Goal: Task Accomplishment & Management: Complete application form

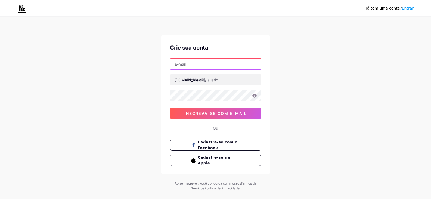
click at [203, 63] on input "text" at bounding box center [215, 63] width 91 height 11
type input "[EMAIL_ADDRESS][DOMAIN_NAME]"
click at [254, 97] on icon at bounding box center [254, 96] width 5 height 4
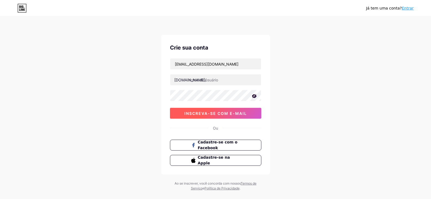
click at [227, 112] on font "inscreva-se com e-mail" at bounding box center [215, 113] width 63 height 5
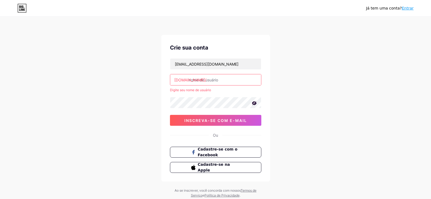
click at [220, 80] on input "text" at bounding box center [215, 79] width 91 height 11
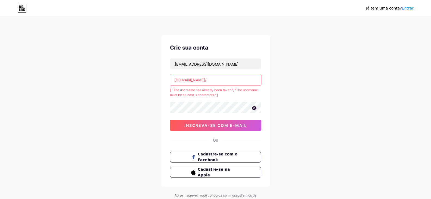
type input "v"
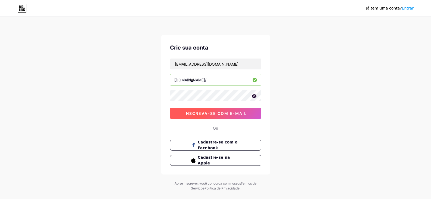
type input "m"
type input "vipdeofertasepromo"
click at [226, 112] on font "inscreva-se com e-mail" at bounding box center [215, 113] width 63 height 5
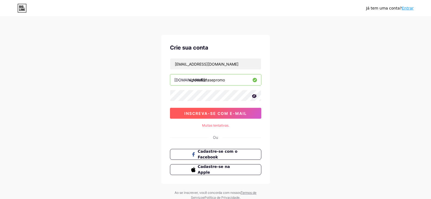
click at [213, 112] on font "inscreva-se com e-mail" at bounding box center [215, 113] width 63 height 5
click at [219, 112] on font "inscreva-se com e-mail" at bounding box center [215, 113] width 63 height 5
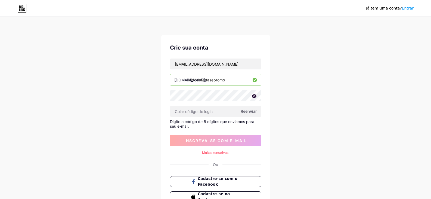
click at [249, 111] on font "Reenviar" at bounding box center [249, 111] width 16 height 5
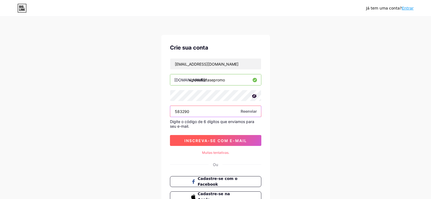
type input "583290"
click at [221, 142] on font "inscreva-se com e-mail" at bounding box center [215, 140] width 63 height 5
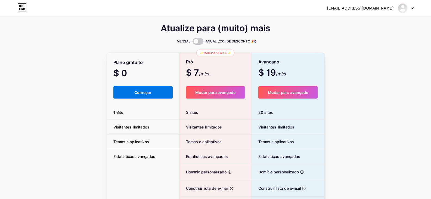
click at [141, 89] on button "Começar" at bounding box center [143, 92] width 60 height 12
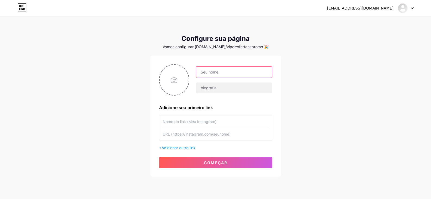
click at [234, 74] on input "text" at bounding box center [234, 72] width 76 height 11
type input "v"
type input "VIP de ofertas e promoções"
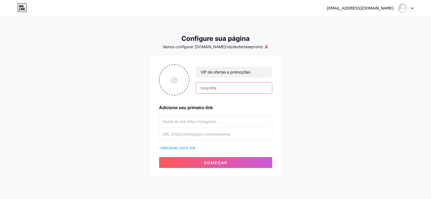
click at [225, 87] on input "text" at bounding box center [234, 87] width 76 height 11
type input "a"
type input "As maiores ofertas e promoções do [PERSON_NAME] estao aqui."
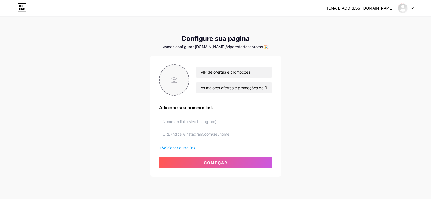
click at [174, 80] on input "file" at bounding box center [174, 80] width 29 height 30
type input "C:\fakepath\oferta e promo.png"
click at [217, 122] on input "text" at bounding box center [216, 121] width 106 height 12
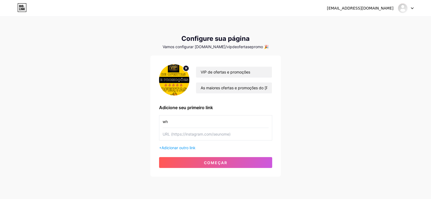
type input "w"
type input "g"
click at [173, 123] on input "Grupo dos VIPS" at bounding box center [216, 121] width 106 height 12
click at [182, 122] on input "Só para dos VIPS" at bounding box center [216, 121] width 106 height 12
click at [213, 119] on input "Só para os VIPS" at bounding box center [216, 121] width 106 height 12
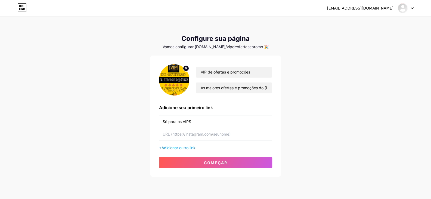
click at [213, 119] on input "Só para os VIPS" at bounding box center [216, 121] width 106 height 12
click at [225, 120] on input "Só para os VIPS grupo das meljores ofertas" at bounding box center [216, 121] width 106 height 12
type input "Só para os VIPS grupo das melhores ofertas"
click at [232, 134] on input "text" at bounding box center [216, 134] width 106 height 12
paste input "[URL][DOMAIN_NAME]"
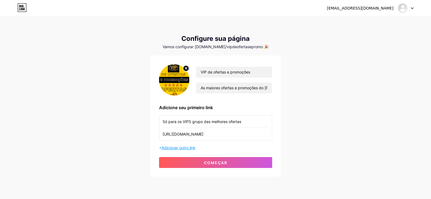
type input "[URL][DOMAIN_NAME]"
click at [175, 148] on font "Adicionar outro link" at bounding box center [178, 147] width 34 height 5
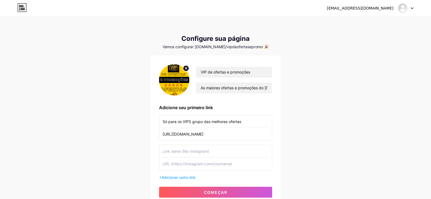
click at [178, 150] on input "text" at bounding box center [216, 151] width 106 height 12
type input "p"
type input "l"
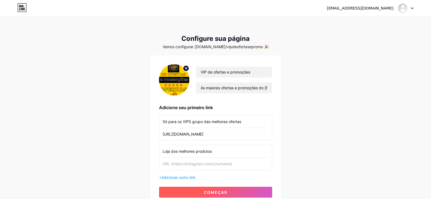
type input "Loja dos melhores produtos"
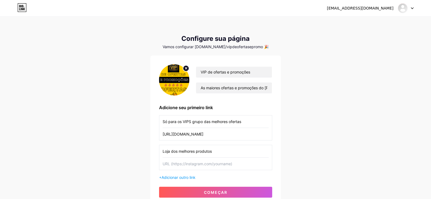
click at [186, 167] on input "text" at bounding box center [216, 163] width 106 height 12
paste input "[URL][DOMAIN_NAME]"
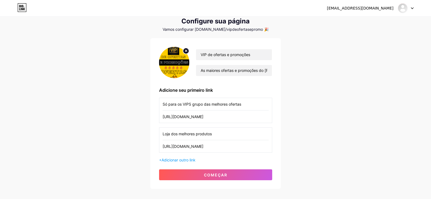
scroll to position [27, 0]
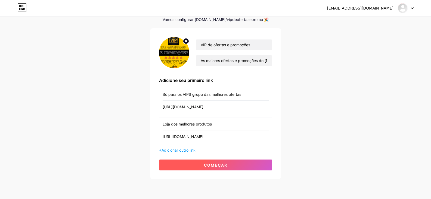
type input "[URL][DOMAIN_NAME]"
click at [210, 164] on font "começar" at bounding box center [215, 165] width 23 height 5
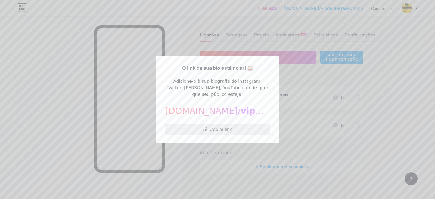
click at [221, 126] on font "Copiar link" at bounding box center [221, 128] width 22 height 5
click at [210, 126] on font "Copiar link" at bounding box center [221, 128] width 22 height 5
click at [225, 126] on font "Copiar link" at bounding box center [221, 128] width 22 height 5
click at [218, 126] on font "Copiar link" at bounding box center [221, 128] width 22 height 5
